Goal: Task Accomplishment & Management: Use online tool/utility

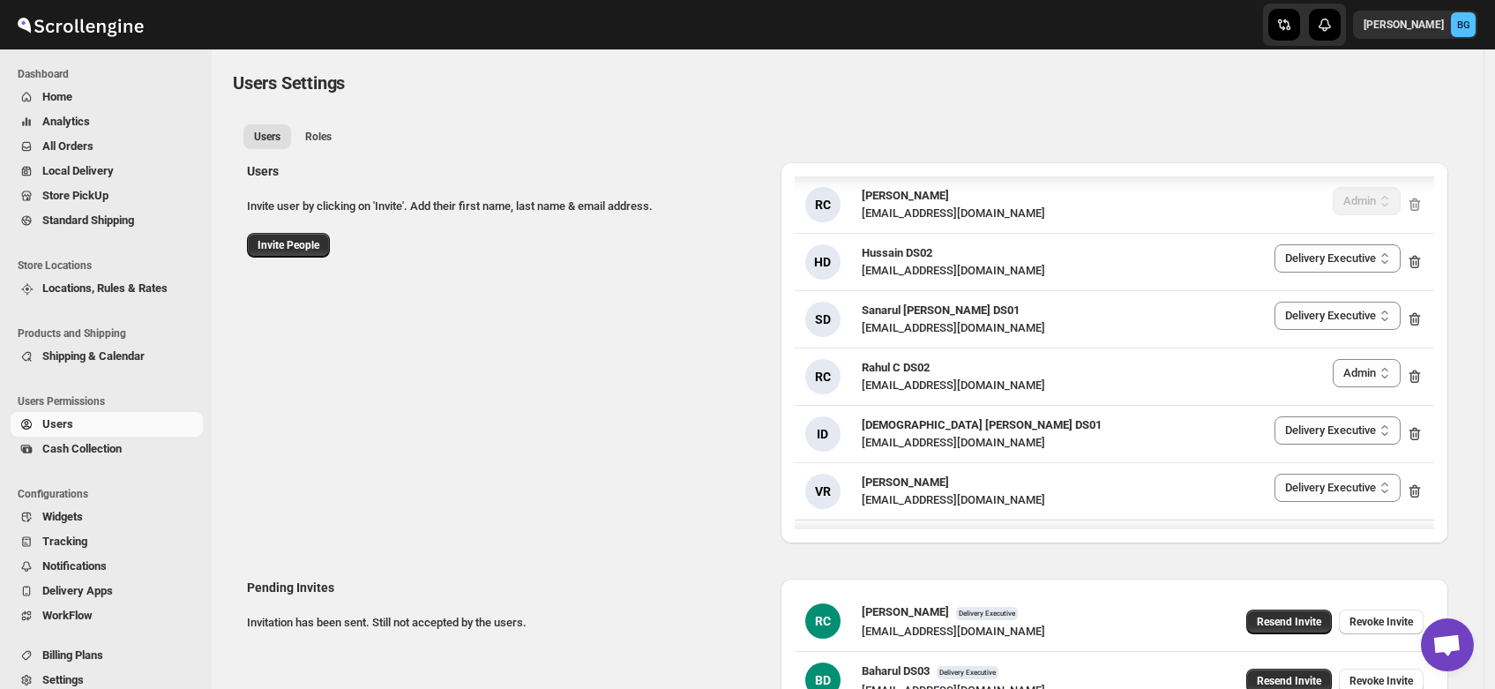
select select "637b767fbaab0276b10c91d5"
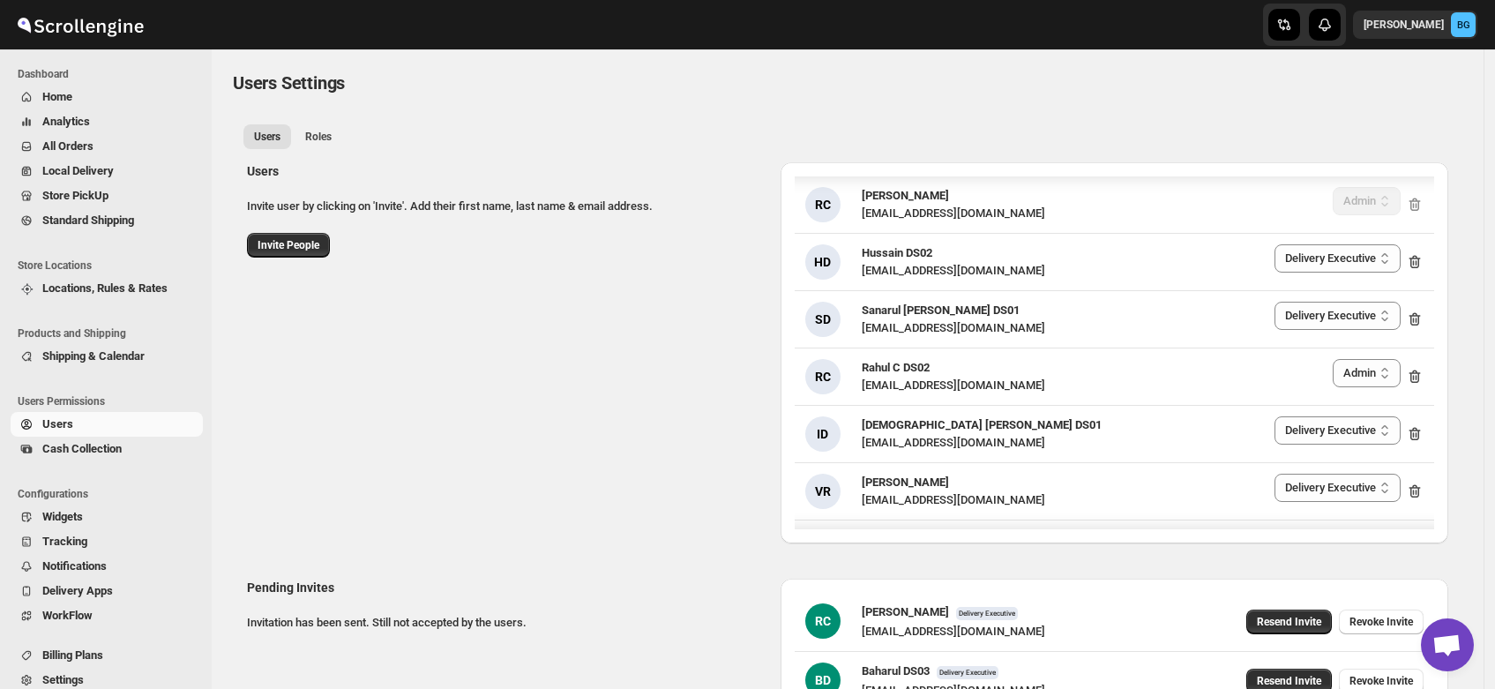
select select "637b767fbaab0276b10c91d5"
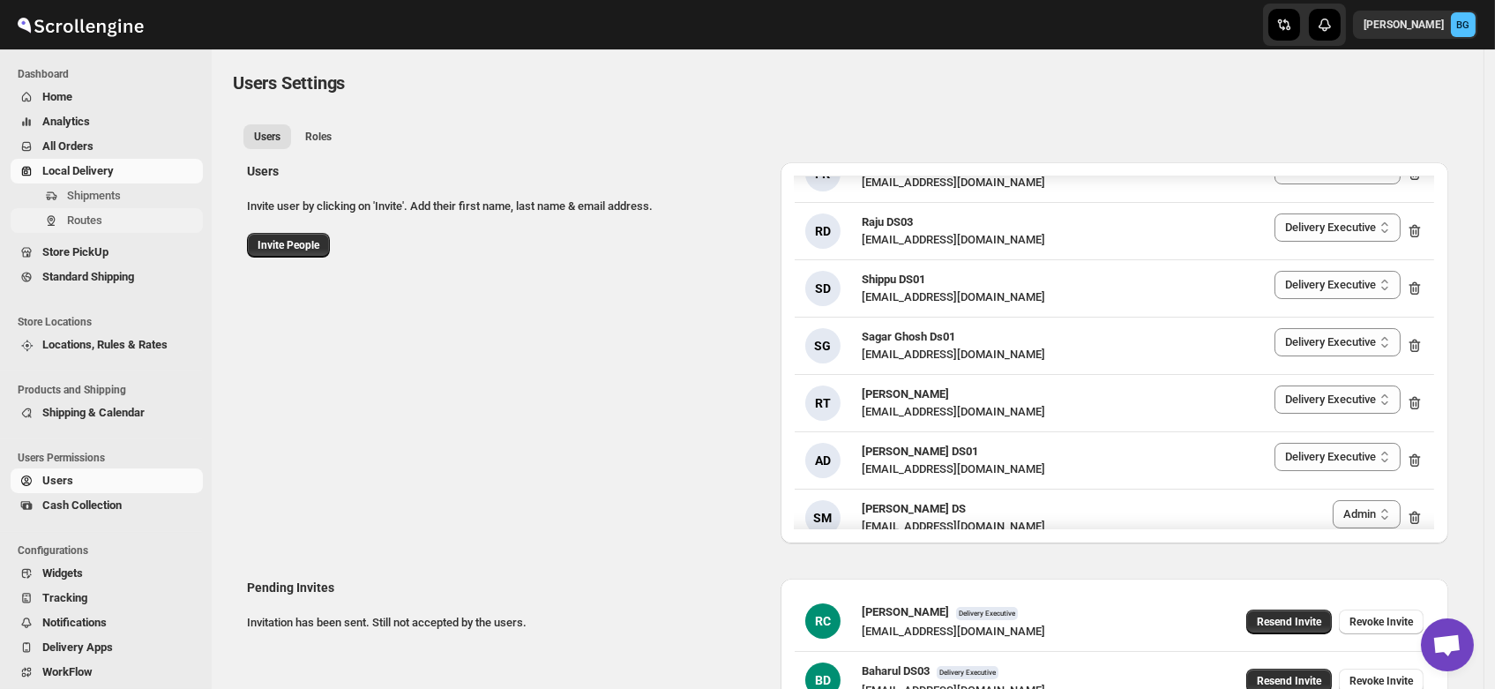
click at [69, 218] on span "Routes" at bounding box center [84, 219] width 35 height 13
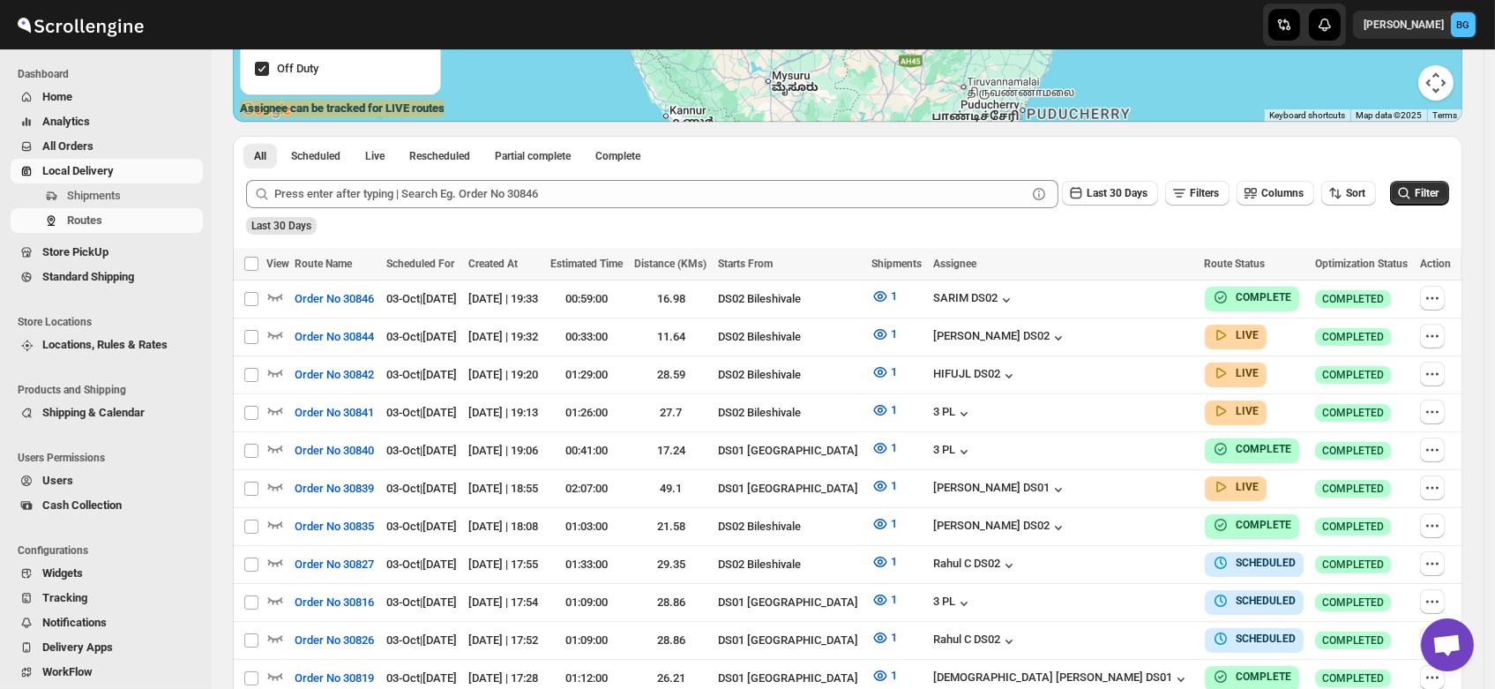
scroll to position [322, 0]
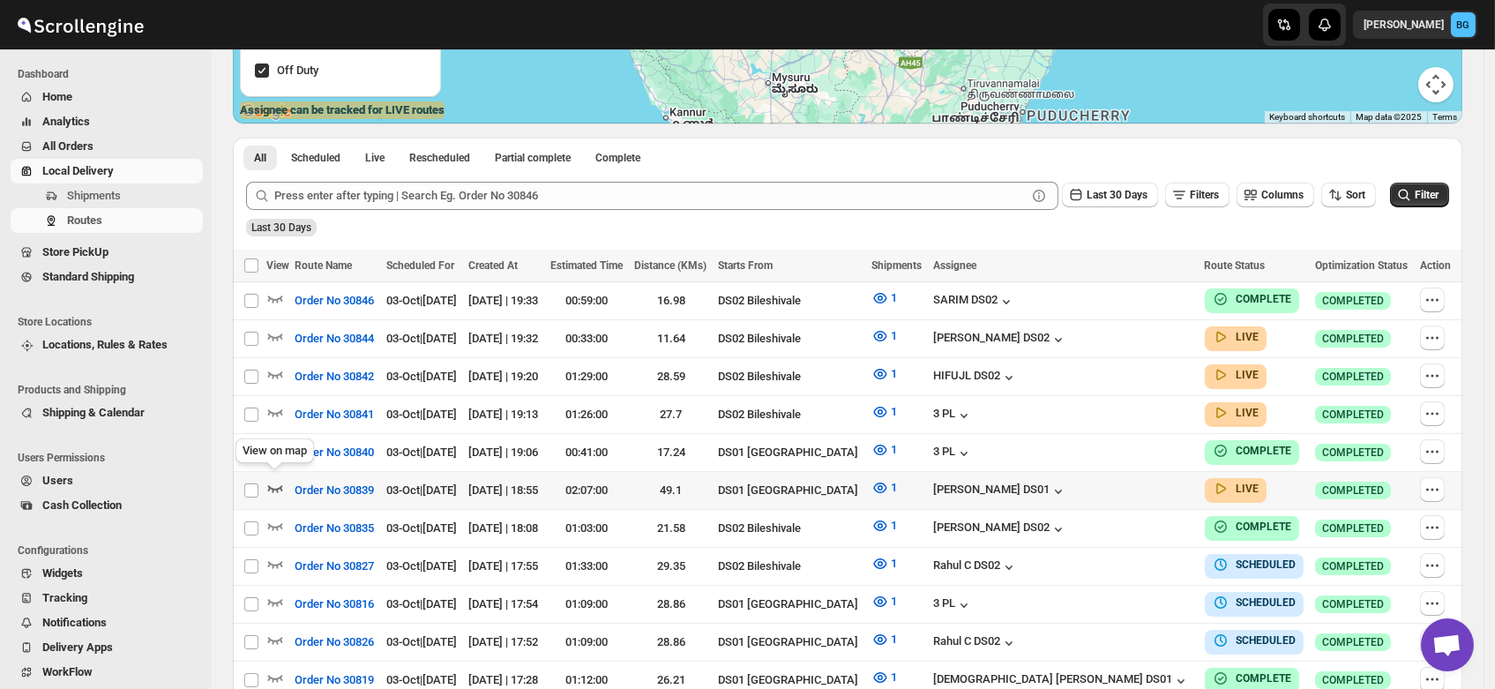
click at [275, 479] on icon "button" at bounding box center [275, 488] width 18 height 18
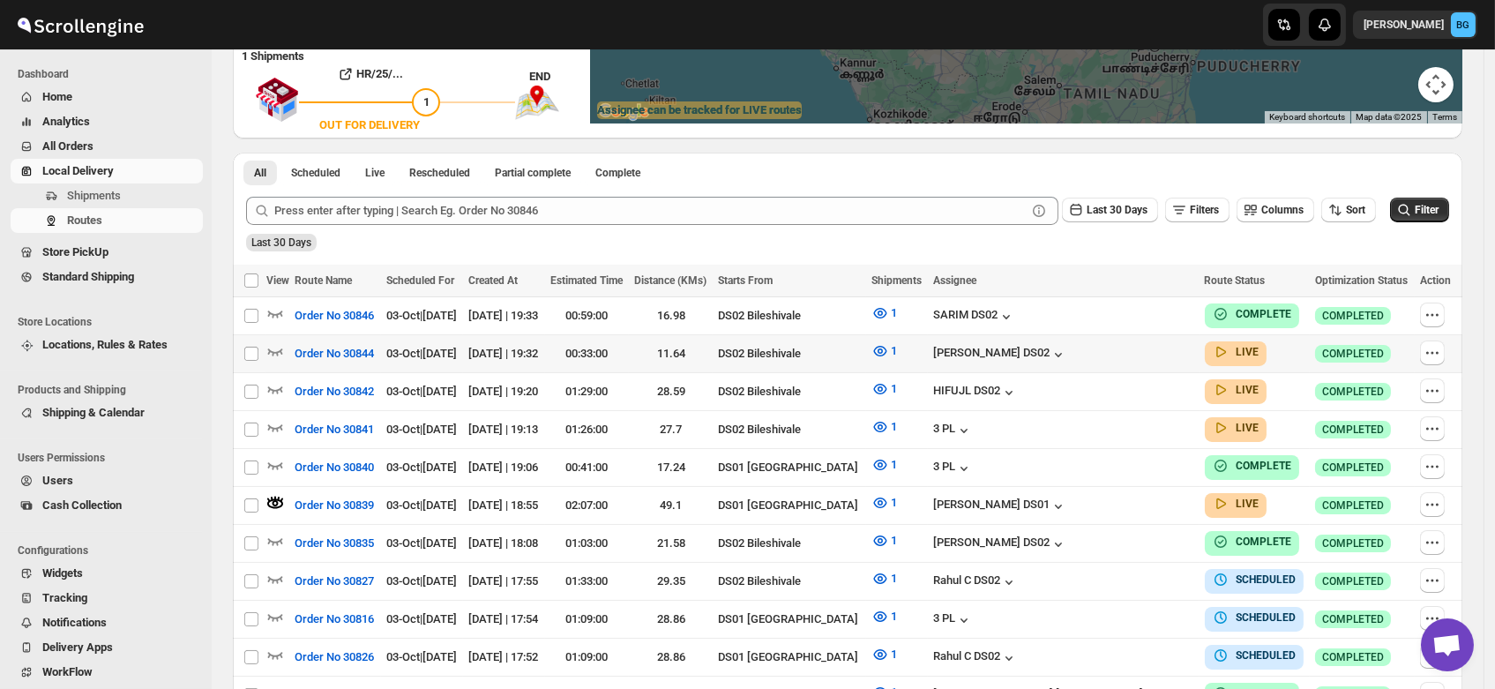
scroll to position [0, 0]
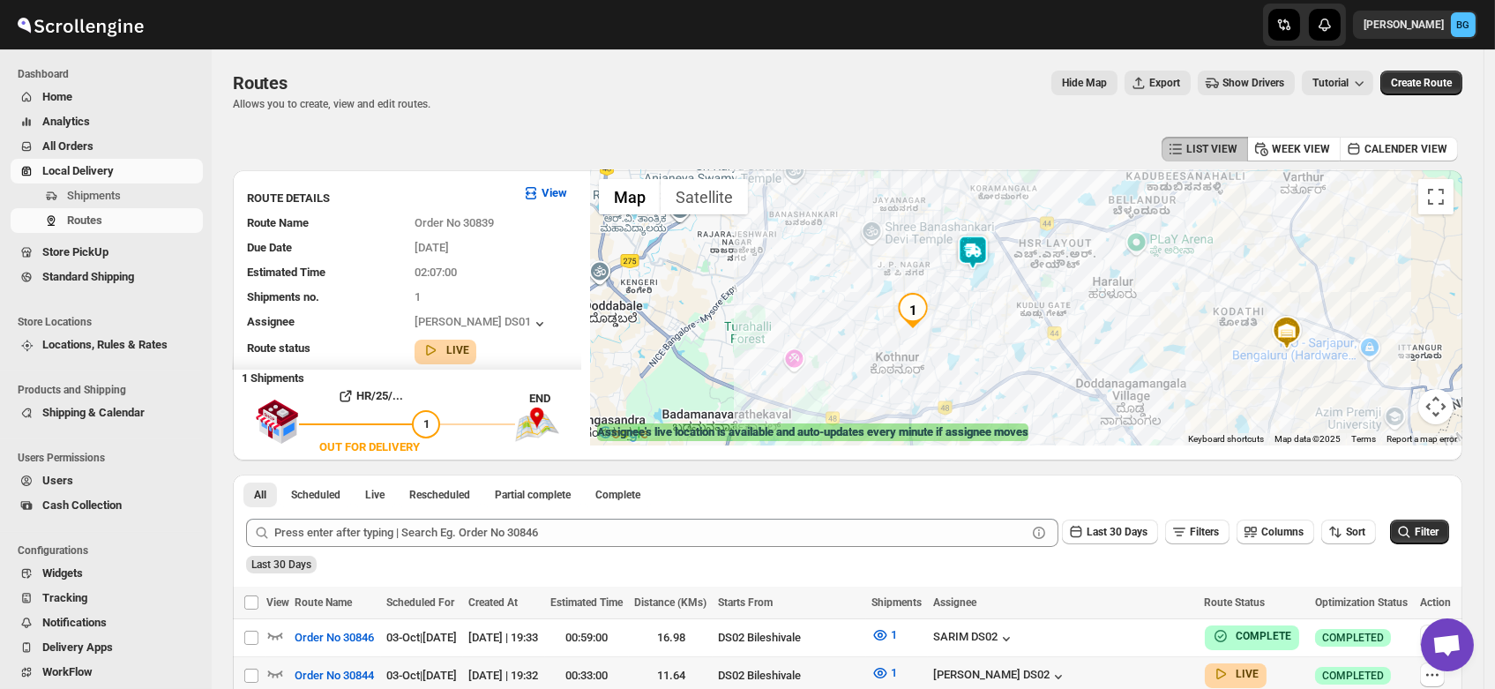
click at [983, 251] on img at bounding box center [972, 252] width 35 height 35
